Goal: Information Seeking & Learning: Check status

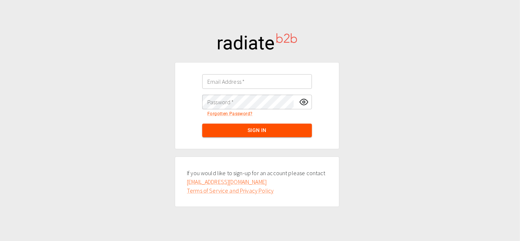
click at [228, 84] on input "Email Address   *" at bounding box center [257, 81] width 110 height 15
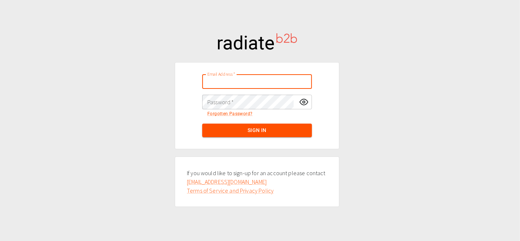
type input "[EMAIL_ADDRESS][PERSON_NAME][DOMAIN_NAME]"
click at [247, 128] on button "Sign In" at bounding box center [257, 130] width 110 height 14
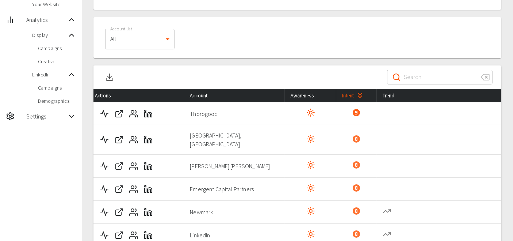
scroll to position [84, 0]
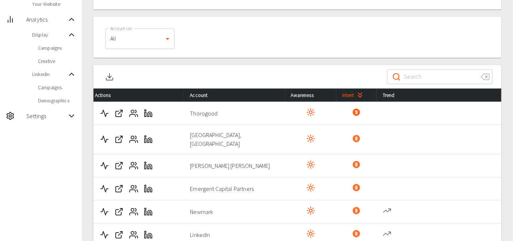
click at [58, 89] on span "Campaigns" at bounding box center [57, 87] width 38 height 7
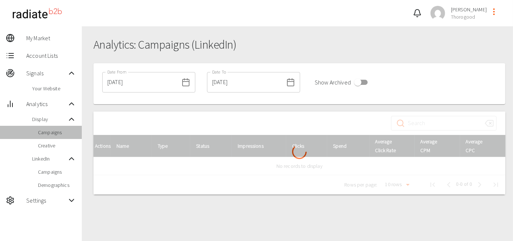
click at [50, 129] on span "Campaigns" at bounding box center [57, 132] width 38 height 7
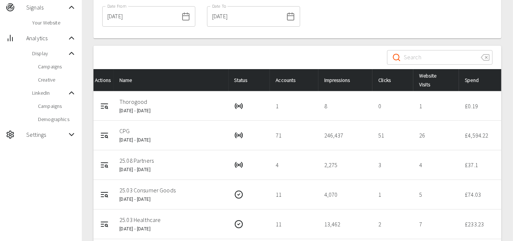
scroll to position [65, 0]
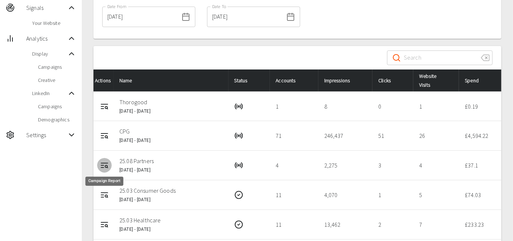
click at [104, 161] on icon "Campaign Report" at bounding box center [104, 165] width 9 height 9
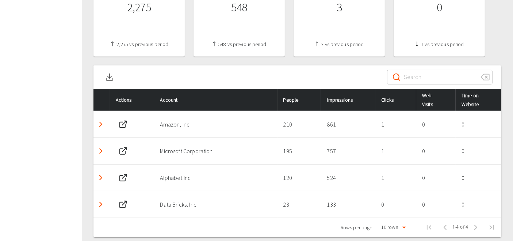
scroll to position [298, 0]
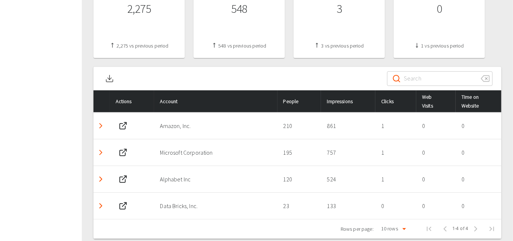
click at [100, 123] on polyline "Detail panel visibility toggle" at bounding box center [101, 125] width 2 height 4
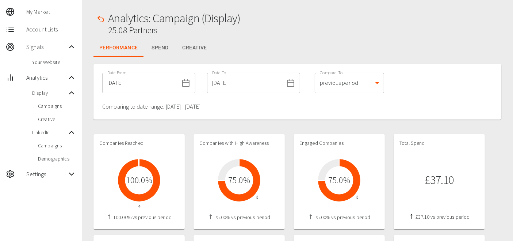
scroll to position [0, 0]
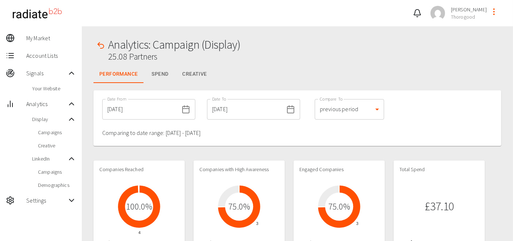
click at [53, 85] on span "Your Website" at bounding box center [54, 88] width 44 height 7
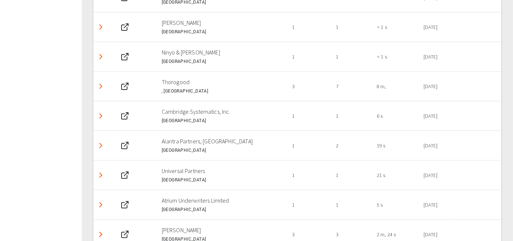
scroll to position [267, 0]
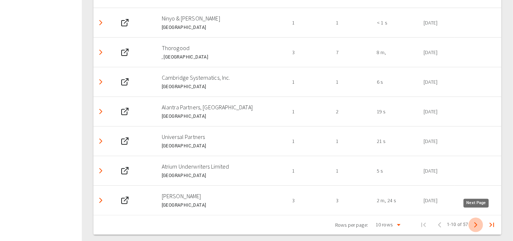
click at [477, 223] on icon "Next Page" at bounding box center [476, 224] width 9 height 9
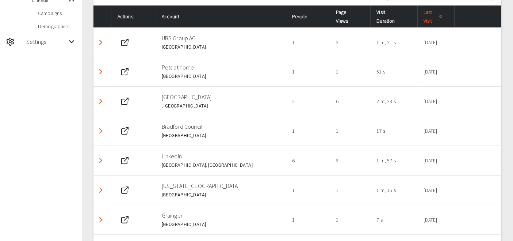
scroll to position [159, 0]
click at [97, 44] on icon "Detail panel visibility toggle" at bounding box center [100, 42] width 9 height 9
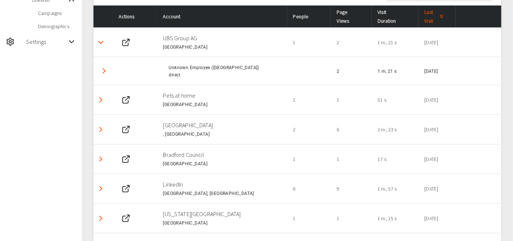
click at [102, 70] on icon "Detail panel visibility toggle" at bounding box center [104, 70] width 9 height 9
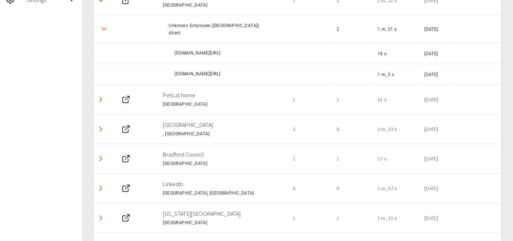
scroll to position [200, 0]
click at [97, 104] on icon "Detail panel visibility toggle" at bounding box center [100, 99] width 9 height 9
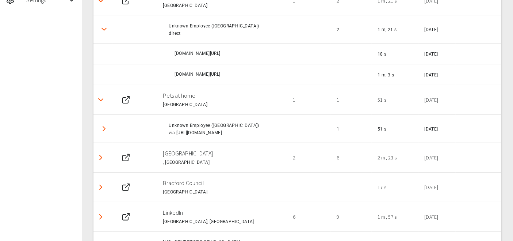
click at [102, 133] on icon "Detail panel visibility toggle" at bounding box center [104, 128] width 9 height 9
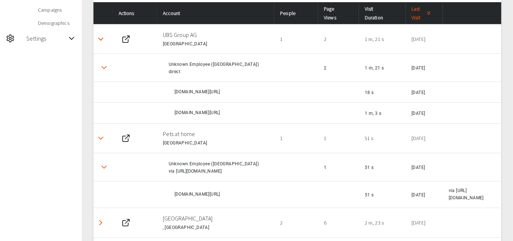
scroll to position [161, 0]
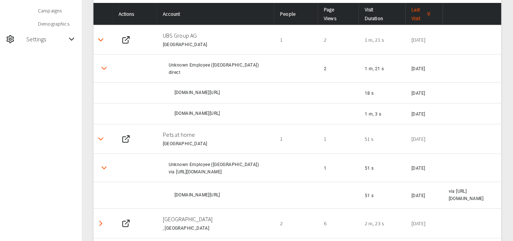
drag, startPoint x: 256, startPoint y: 125, endPoint x: 176, endPoint y: 117, distance: 81.1
click at [176, 117] on div "www.thorogood.com/webcasts/capturing-the-consumer-voice-with-generative-ai/" at bounding box center [222, 113] width 94 height 7
click at [181, 117] on div "www.thorogood.com/webcasts/capturing-the-consumer-voice-with-generative-ai/" at bounding box center [222, 113] width 94 height 7
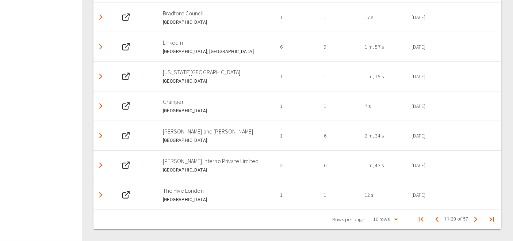
scroll to position [412, 0]
click at [480, 220] on icon "Next Page" at bounding box center [476, 219] width 9 height 9
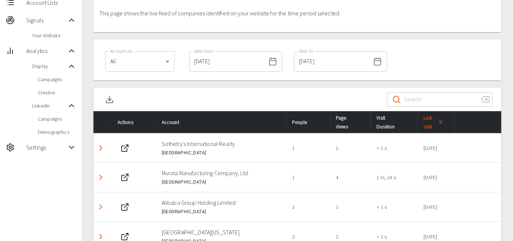
scroll to position [54, 0]
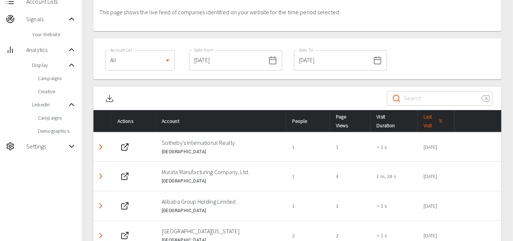
click at [503, 67] on div "Website Live Feed This page shows the live feed of companies identified on your…" at bounding box center [298, 215] width 432 height 487
